Goal: Task Accomplishment & Management: Use online tool/utility

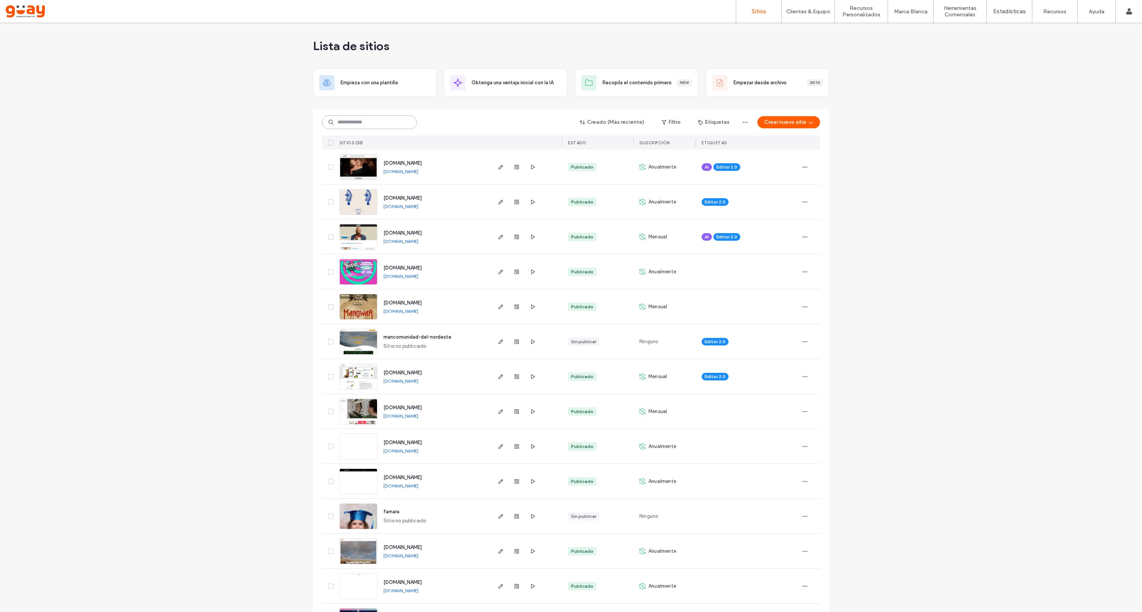
click at [364, 123] on input at bounding box center [369, 122] width 95 height 14
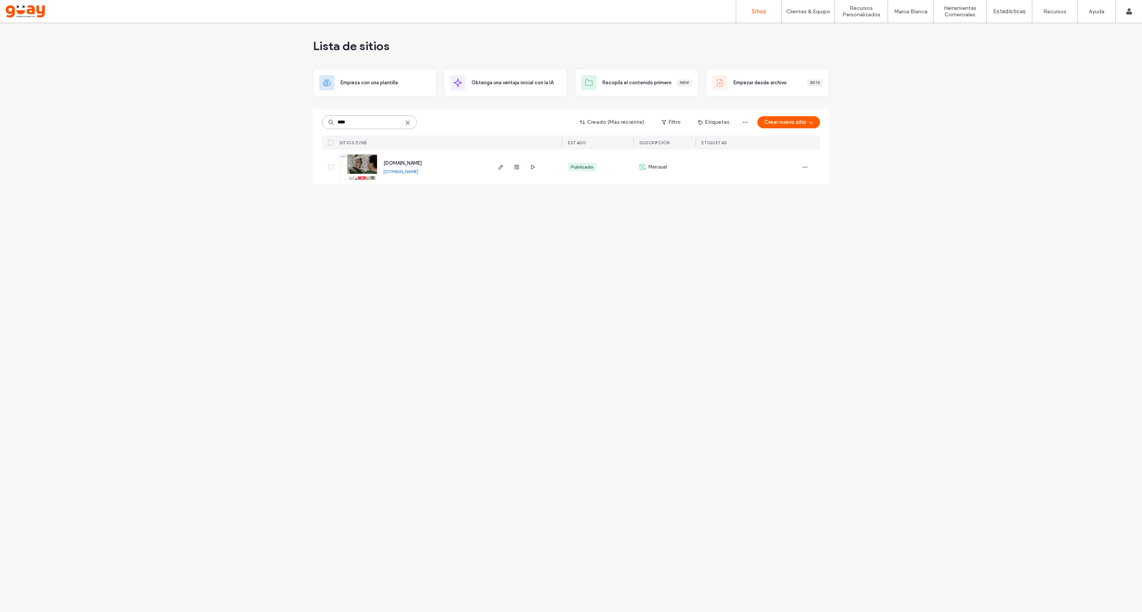
type input "****"
click at [419, 164] on span "[DOMAIN_NAME]" at bounding box center [402, 163] width 38 height 6
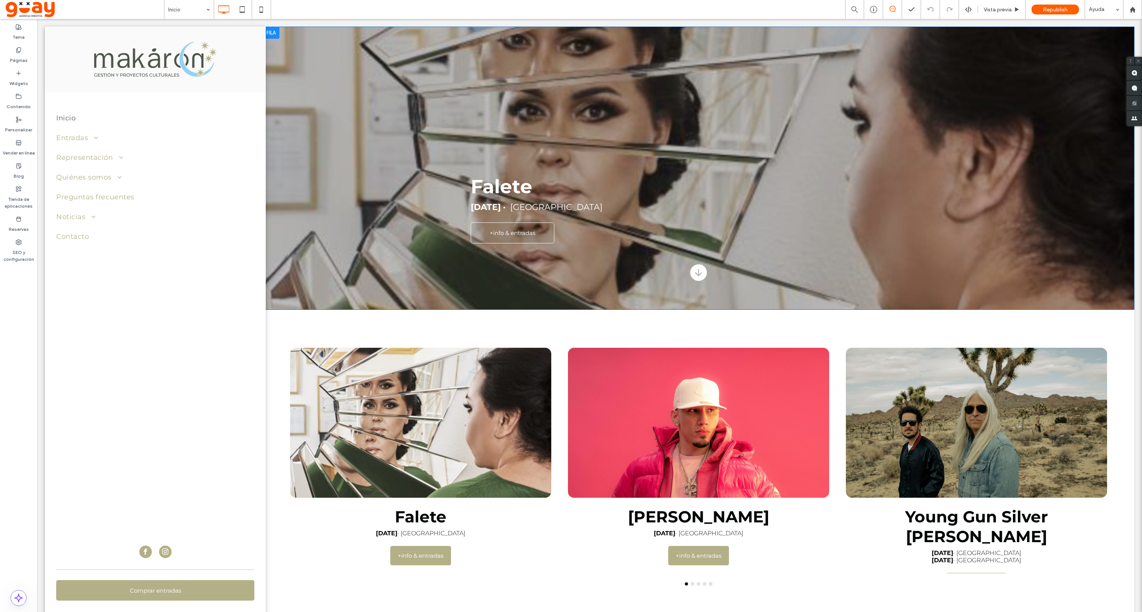
click at [978, 230] on div "Falete [DATE] · [GEOGRAPHIC_DATA] +info & entradas Asset 1 Click To Paste [GEOG…" at bounding box center [698, 168] width 871 height 283
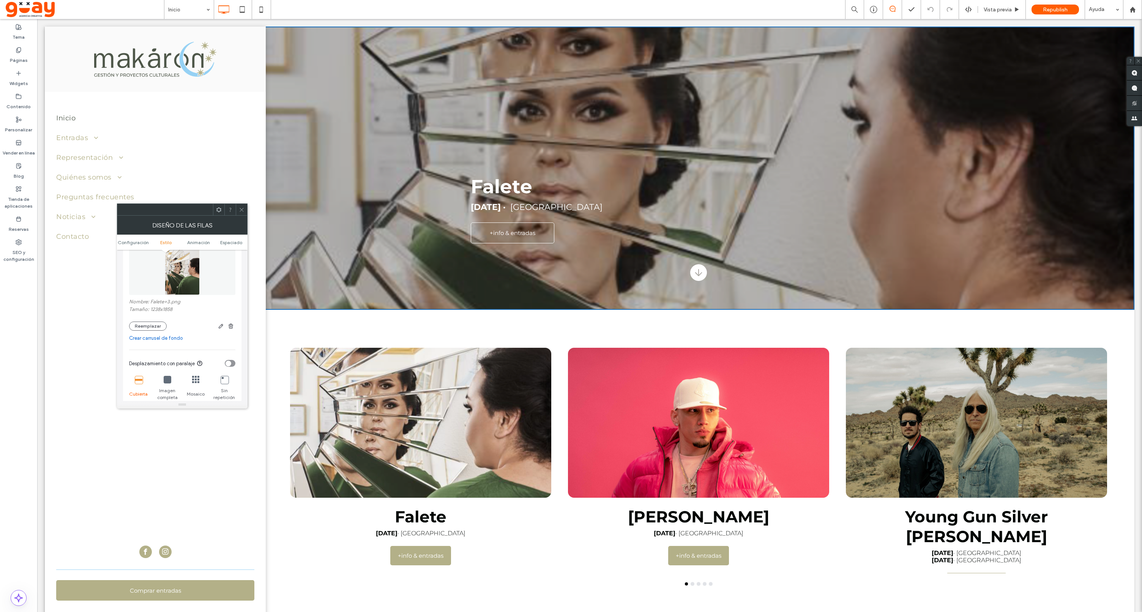
scroll to position [157, 0]
click at [156, 327] on button "Reemplazar" at bounding box center [148, 326] width 38 height 9
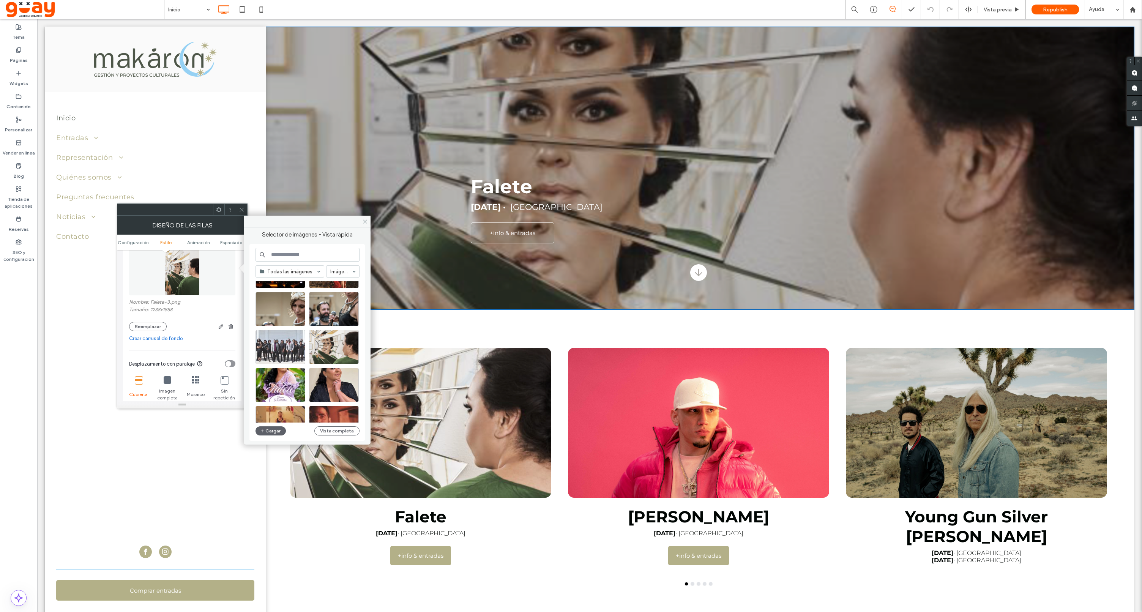
scroll to position [191, 0]
click at [280, 344] on div "Seleccionar" at bounding box center [280, 346] width 50 height 34
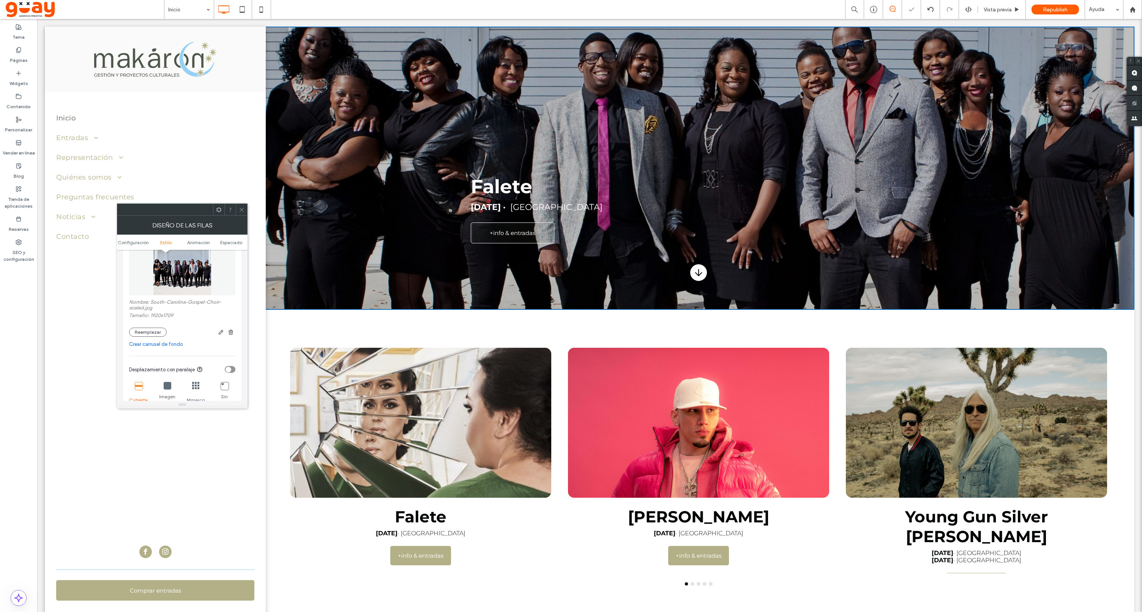
click at [243, 210] on icon at bounding box center [242, 210] width 6 height 6
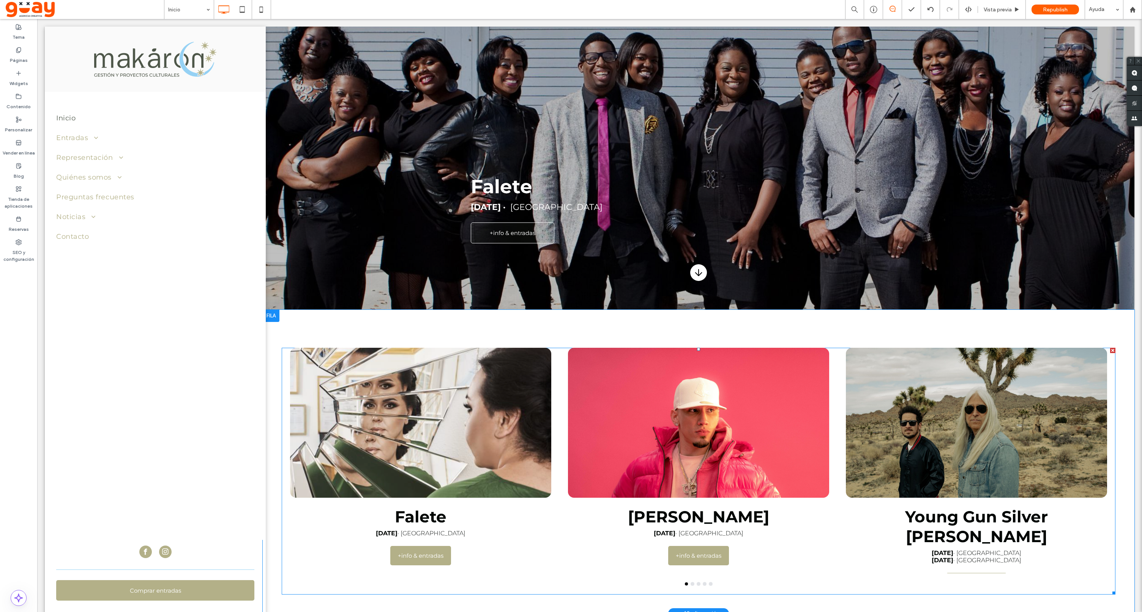
click at [821, 470] on div at bounding box center [698, 423] width 261 height 150
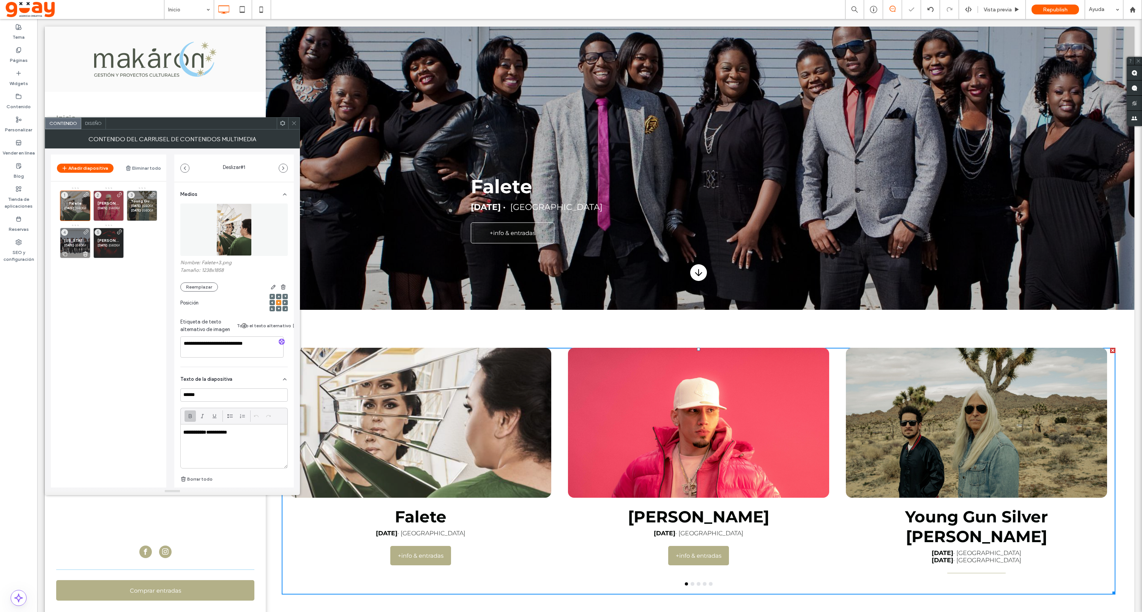
click at [67, 244] on strong "20 de diciembre" at bounding box center [69, 245] width 10 height 4
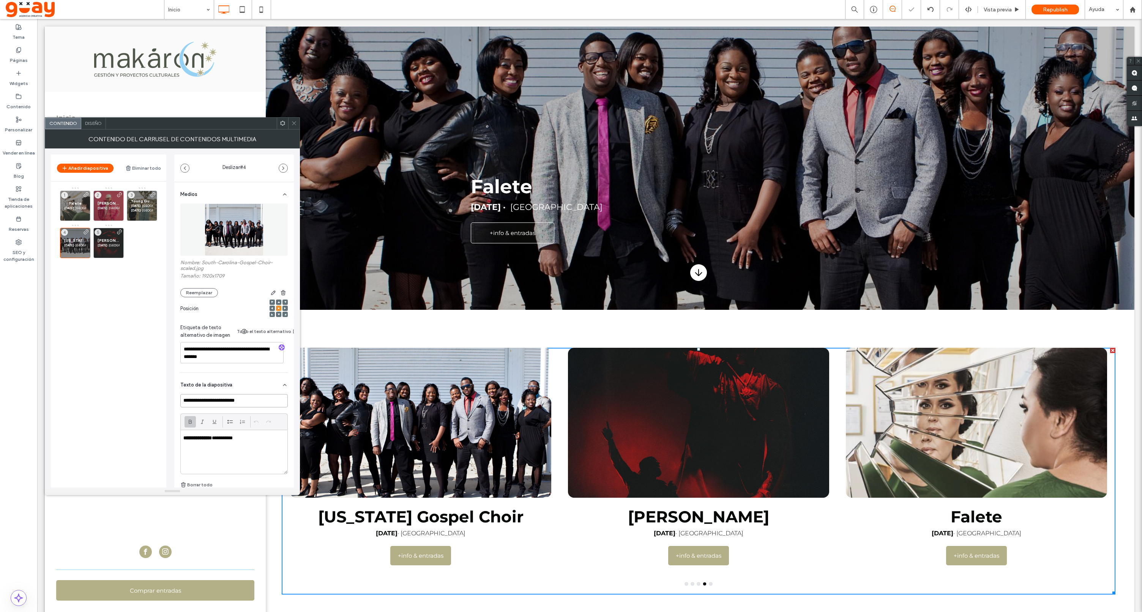
click at [242, 405] on input "**********" at bounding box center [233, 400] width 107 height 13
click at [289, 124] on div at bounding box center [293, 123] width 11 height 11
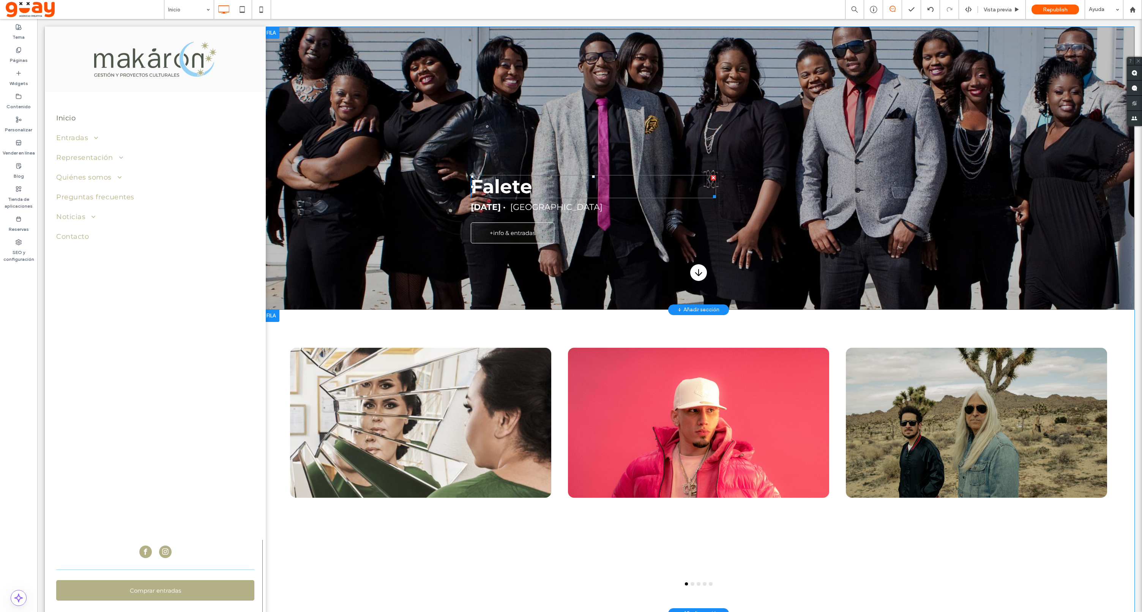
click at [502, 189] on strong "Falete" at bounding box center [501, 186] width 61 height 23
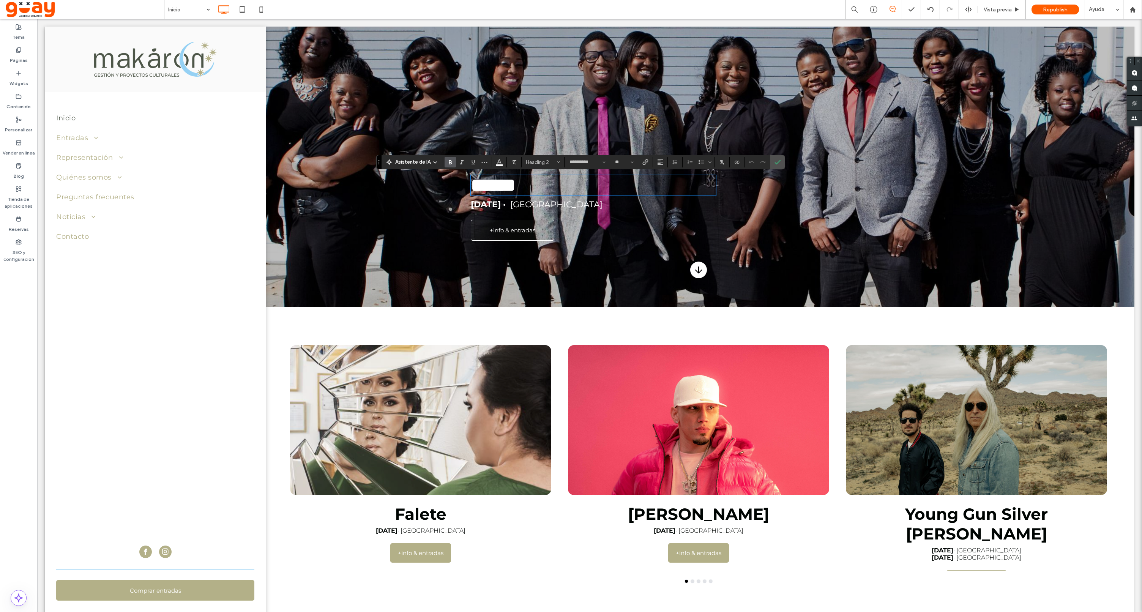
click at [502, 189] on strong "******" at bounding box center [493, 185] width 45 height 19
type input "**"
click at [779, 162] on icon "Confirmar" at bounding box center [777, 162] width 6 height 6
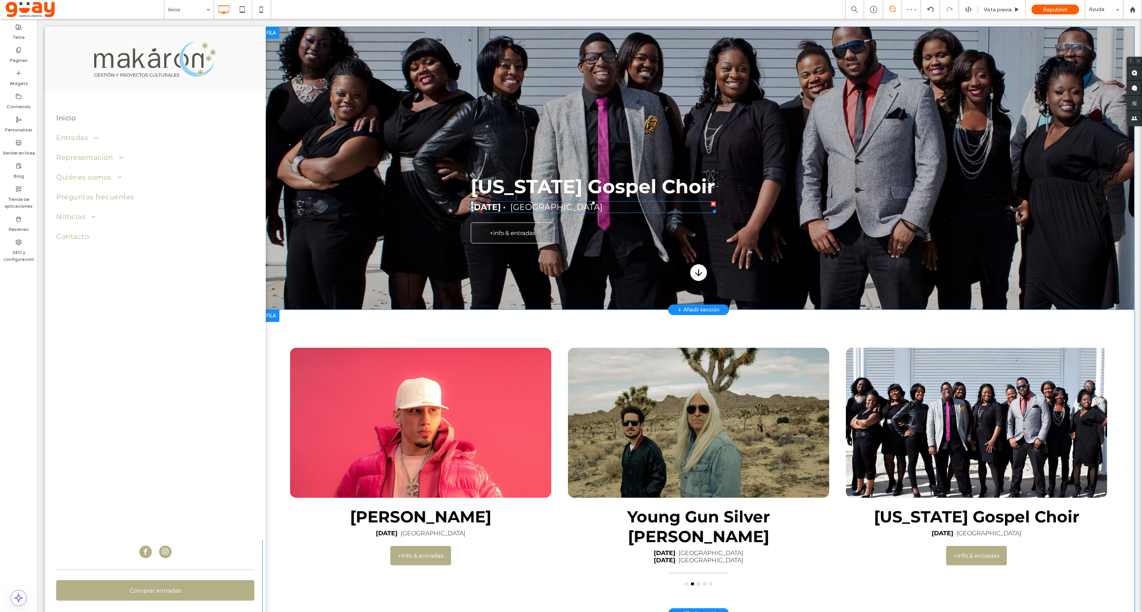
click at [505, 212] on strong "9 de octubre ·" at bounding box center [488, 207] width 35 height 10
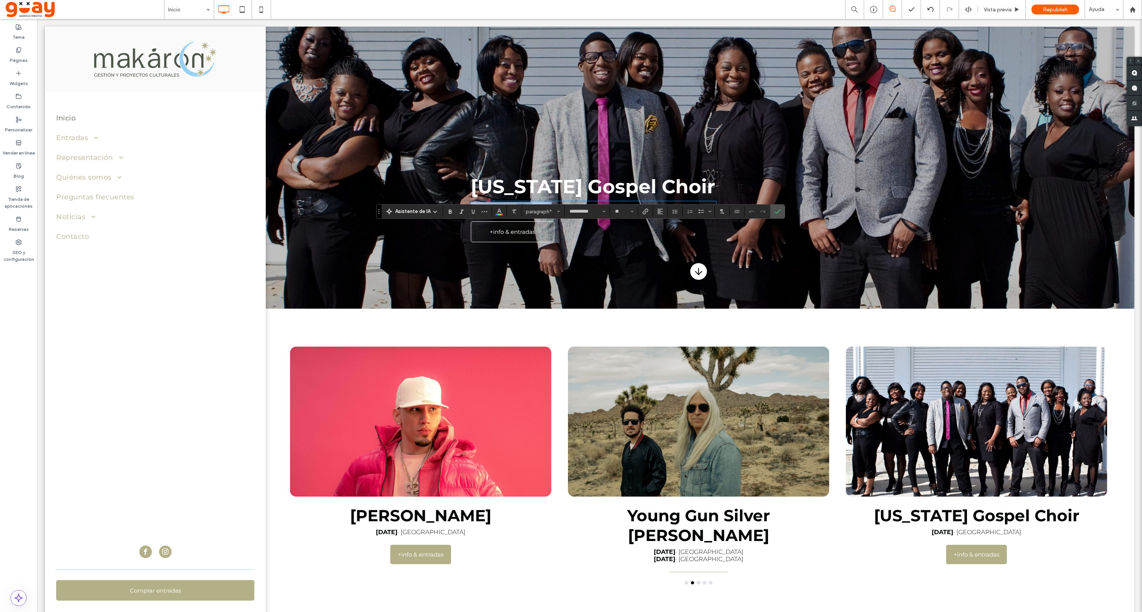
click at [476, 211] on strong "**********" at bounding box center [494, 206] width 47 height 8
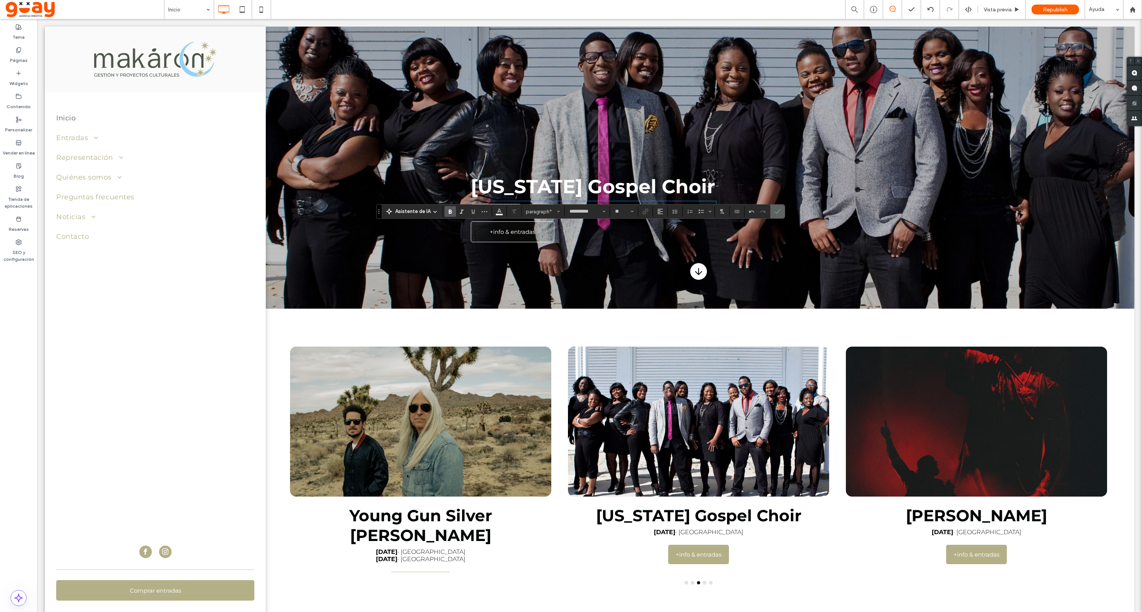
click at [773, 210] on label "Confirmar" at bounding box center [777, 212] width 11 height 14
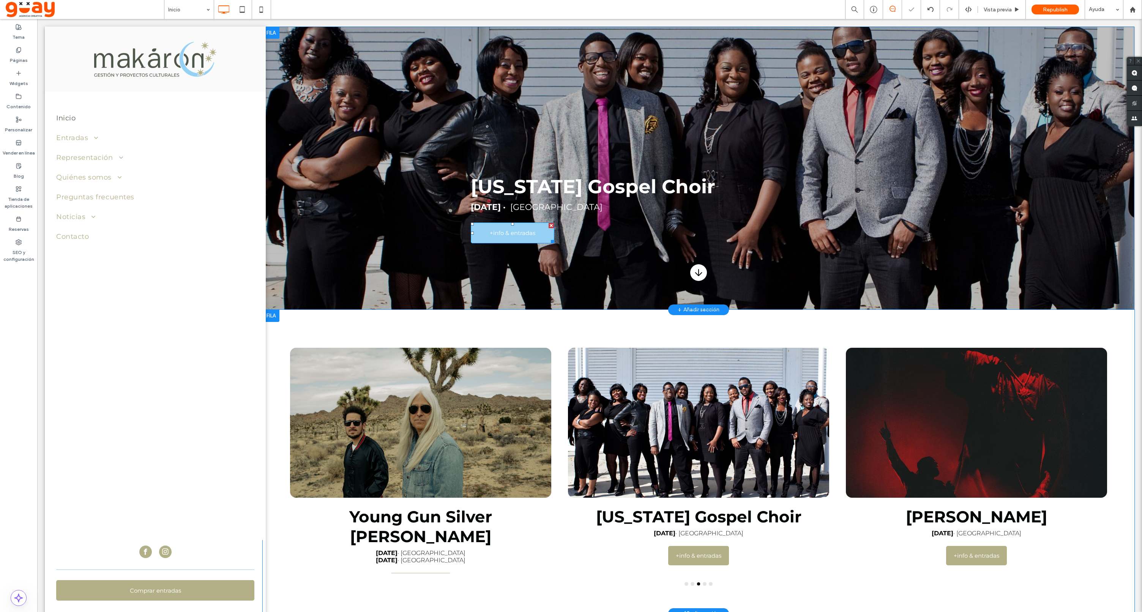
click at [508, 242] on span "+info & entradas" at bounding box center [513, 232] width 46 height 19
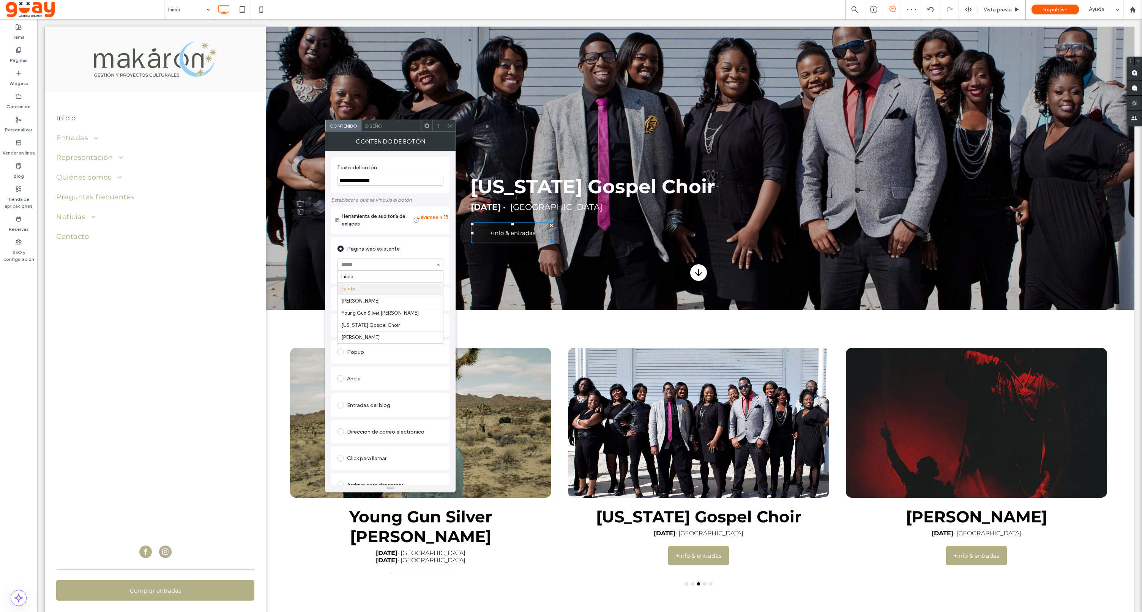
scroll to position [12, 0]
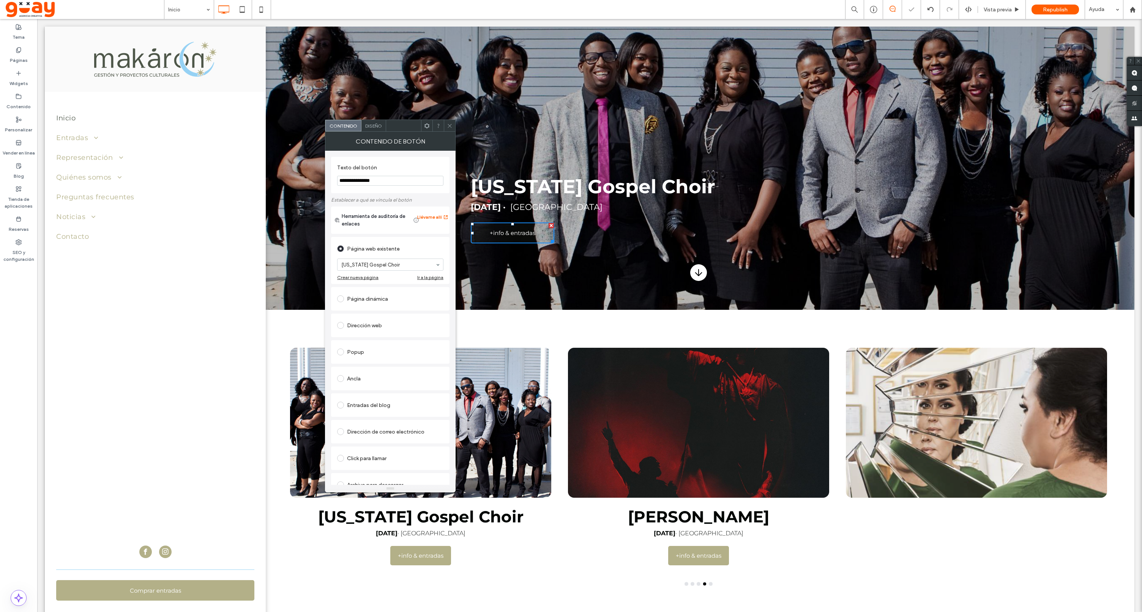
click at [449, 127] on icon at bounding box center [450, 126] width 6 height 6
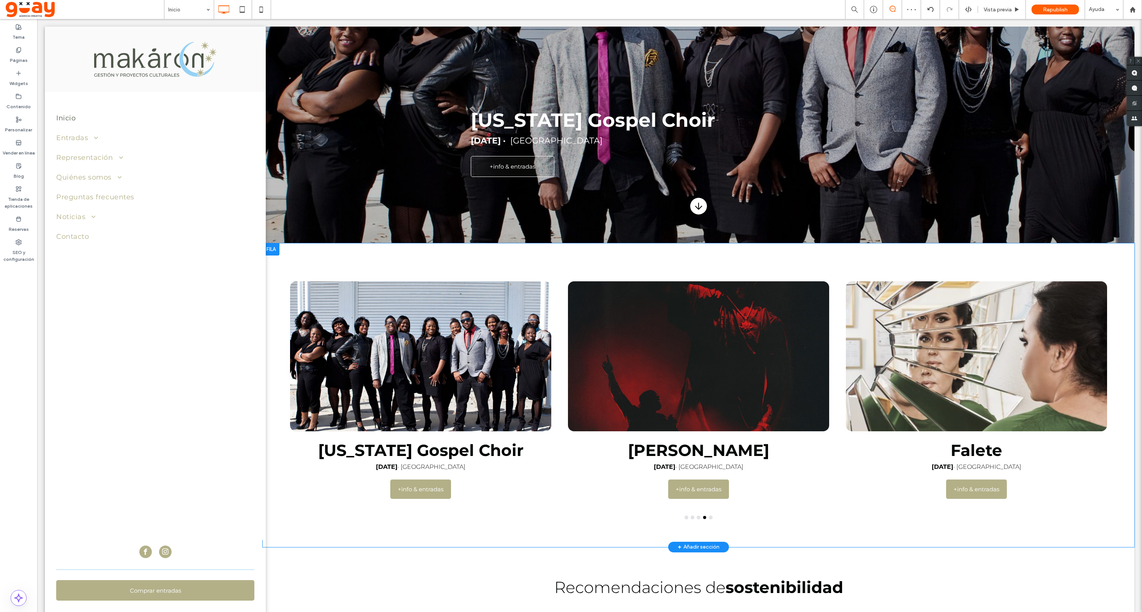
scroll to position [93, 0]
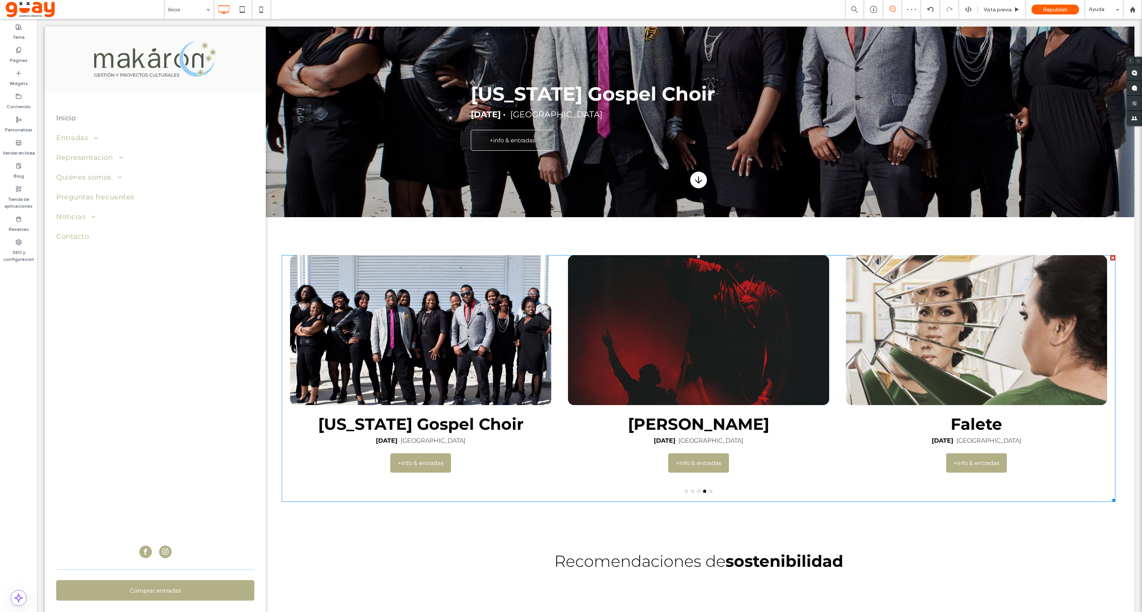
click at [789, 351] on div at bounding box center [698, 330] width 261 height 150
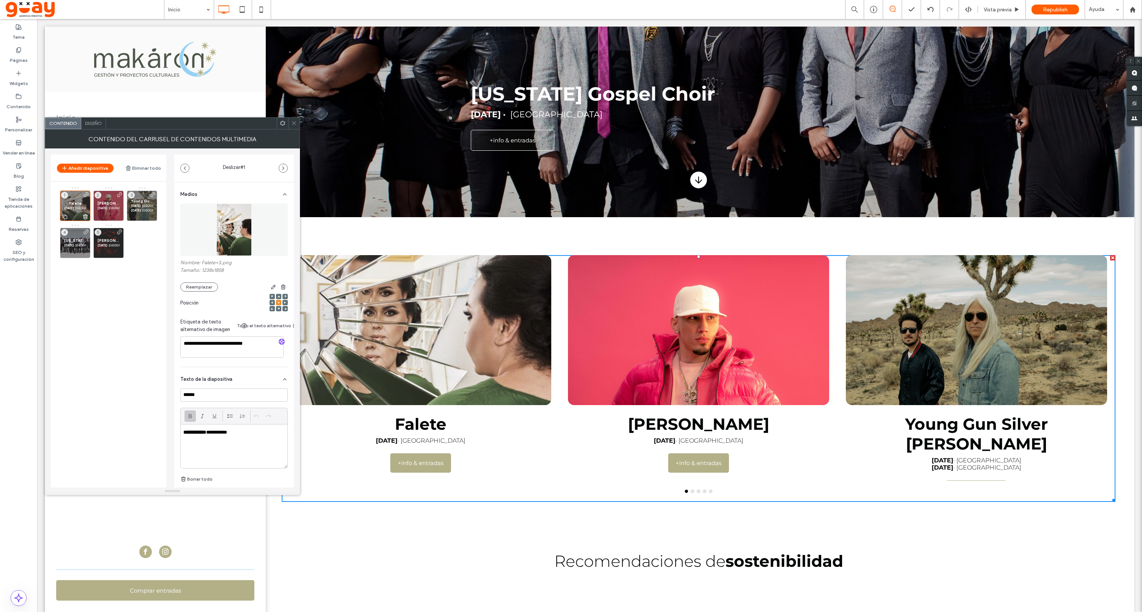
click at [85, 217] on icon at bounding box center [85, 216] width 6 height 7
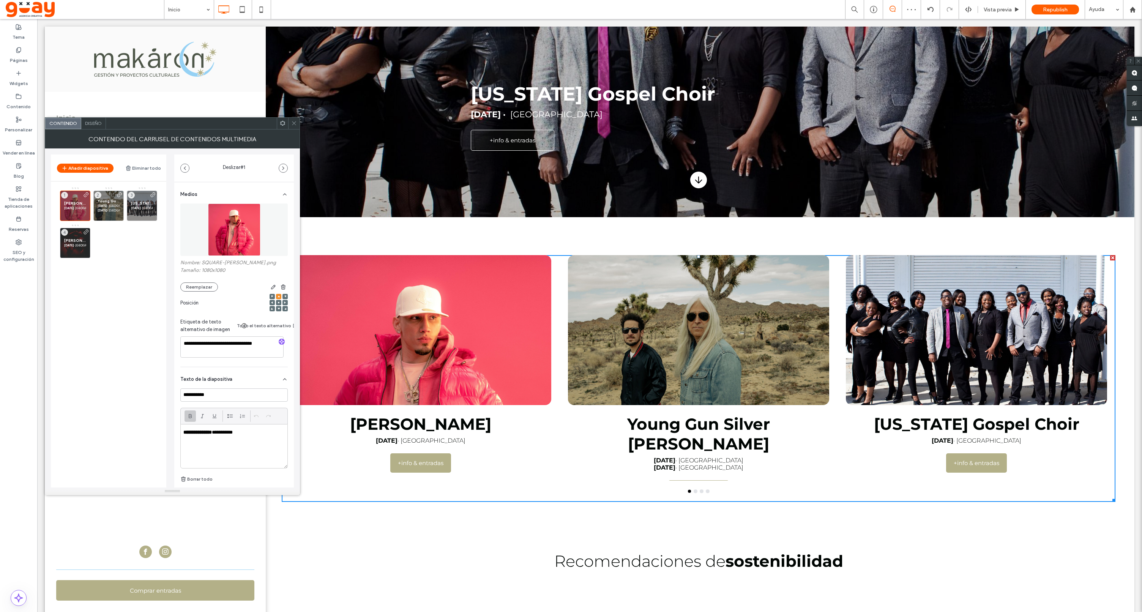
click at [294, 126] on span at bounding box center [294, 123] width 6 height 11
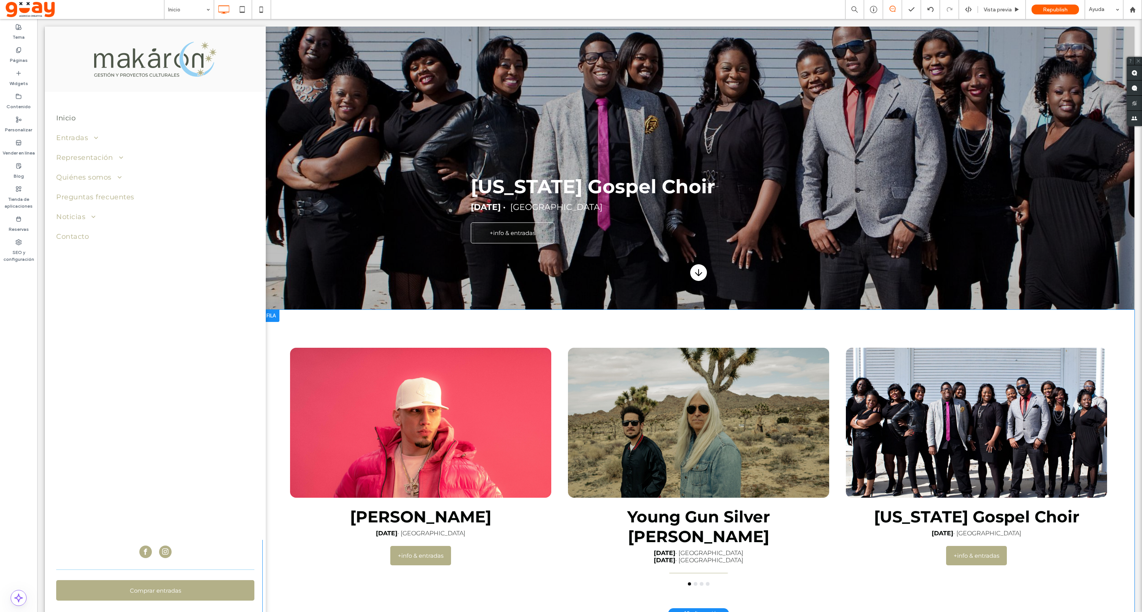
scroll to position [0, 0]
click at [23, 56] on label "Páginas" at bounding box center [19, 58] width 18 height 11
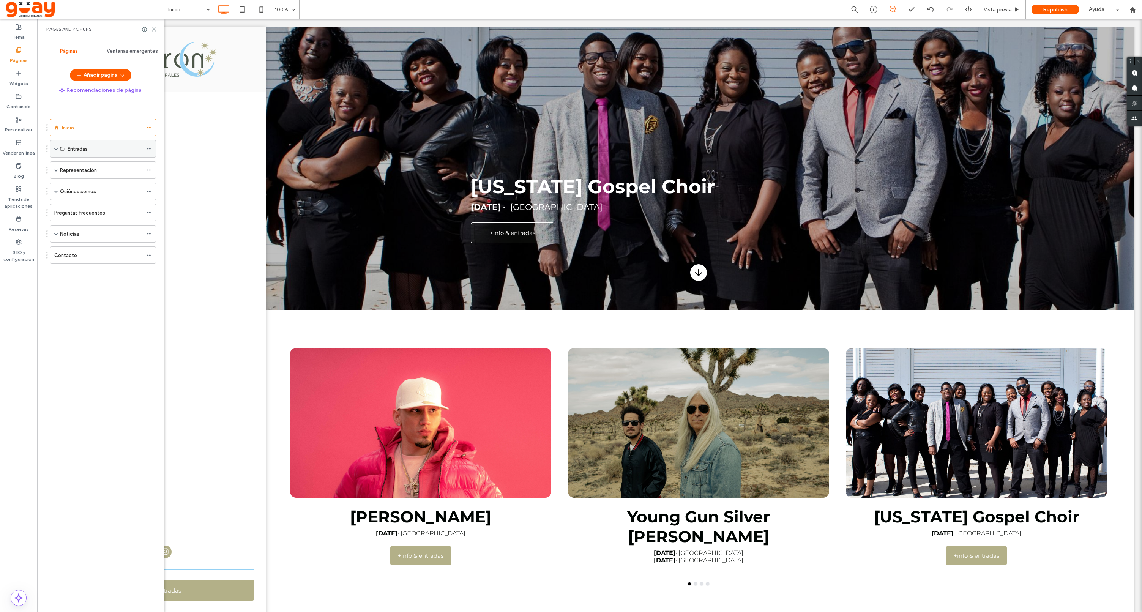
click at [56, 147] on span at bounding box center [56, 149] width 4 height 4
click at [152, 167] on icon at bounding box center [148, 166] width 5 height 5
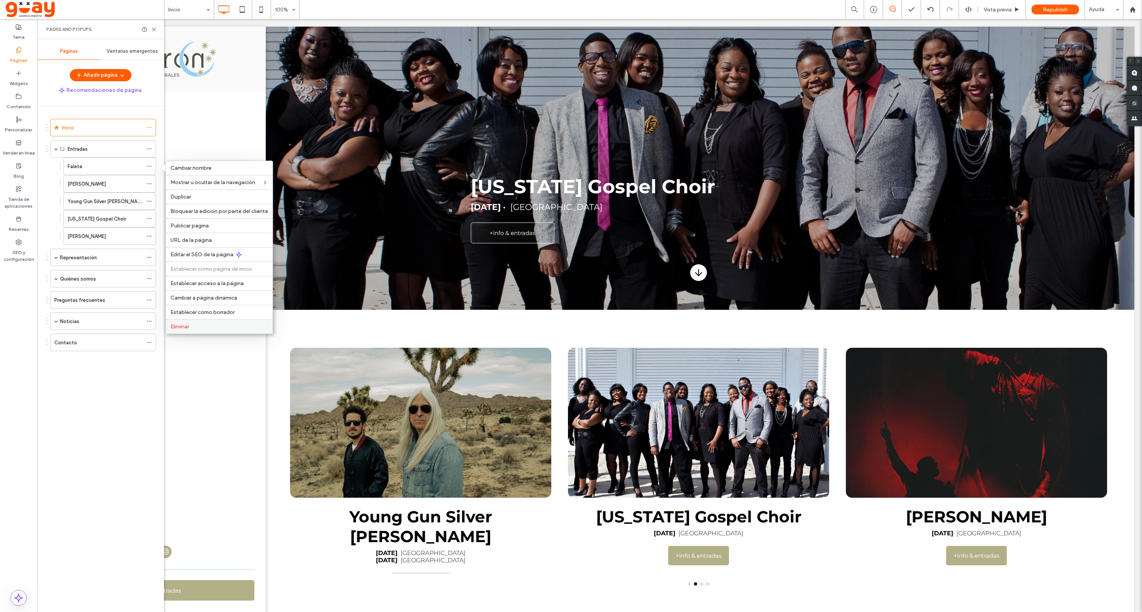
click at [189, 329] on span "Eliminar" at bounding box center [179, 326] width 19 height 6
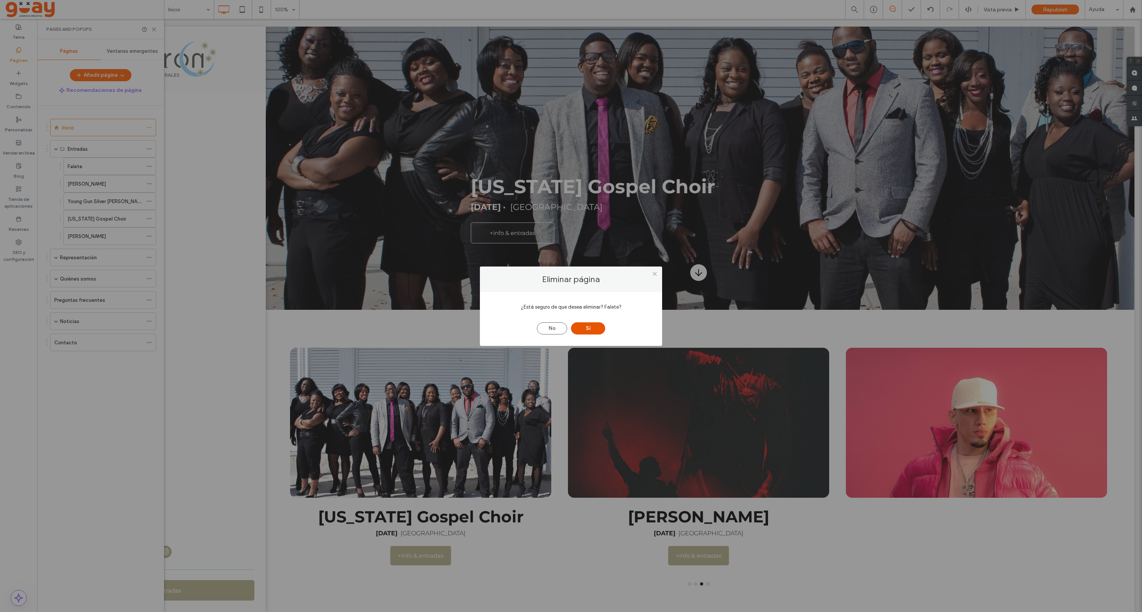
click at [588, 326] on button "Sí" at bounding box center [588, 328] width 34 height 12
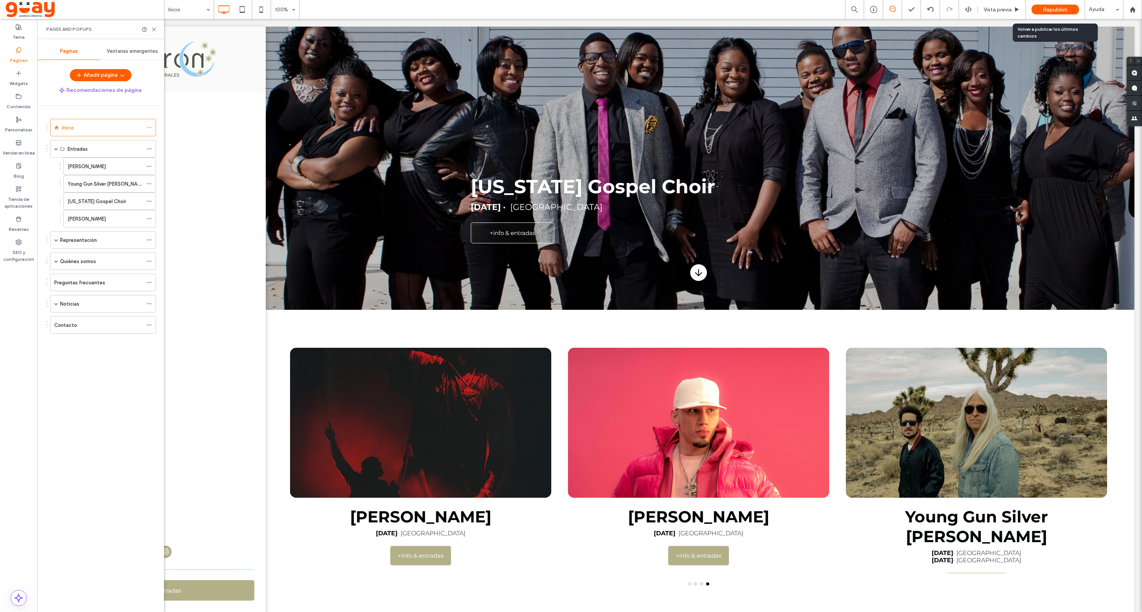
click at [1049, 7] on span "Republish" at bounding box center [1054, 9] width 25 height 6
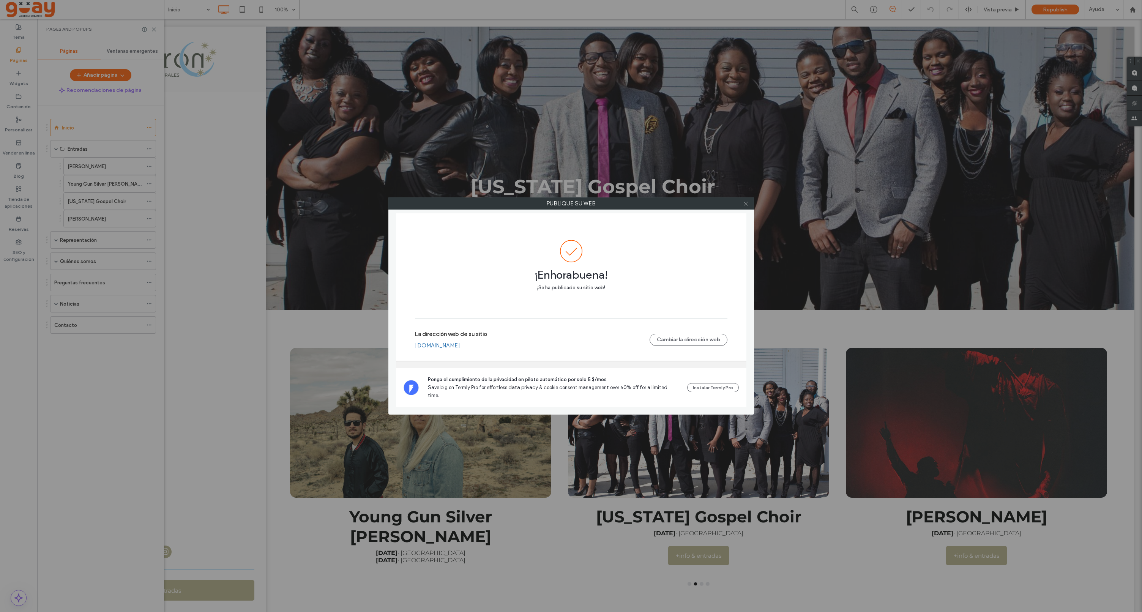
click at [746, 204] on icon at bounding box center [746, 204] width 6 height 6
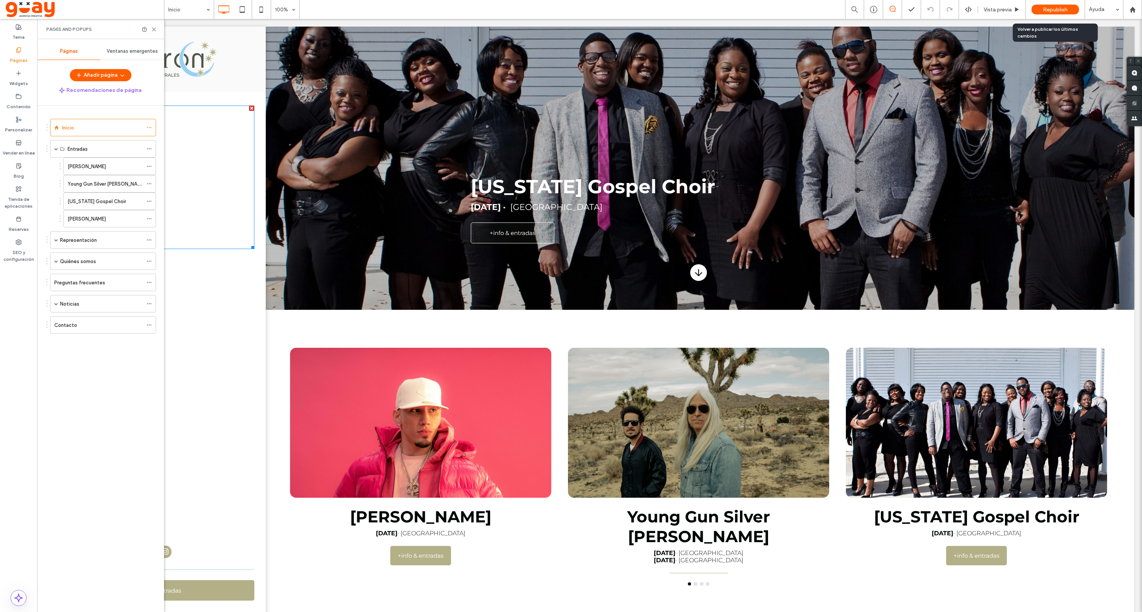
click at [1050, 11] on span "Republish" at bounding box center [1054, 9] width 25 height 6
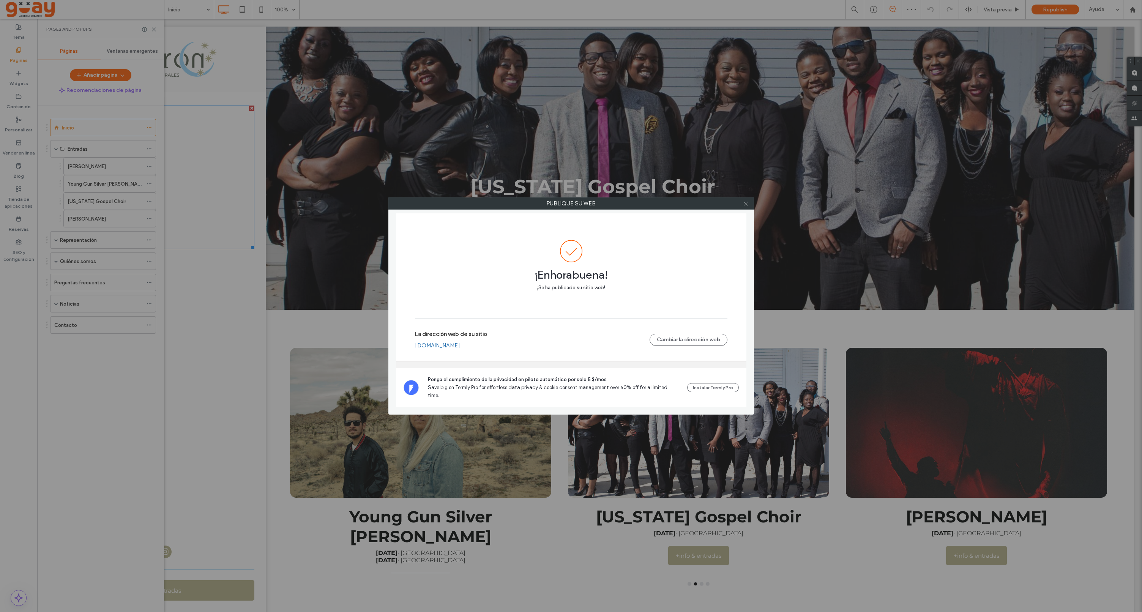
click at [748, 205] on icon at bounding box center [746, 204] width 6 height 6
